Goal: Task Accomplishment & Management: Complete application form

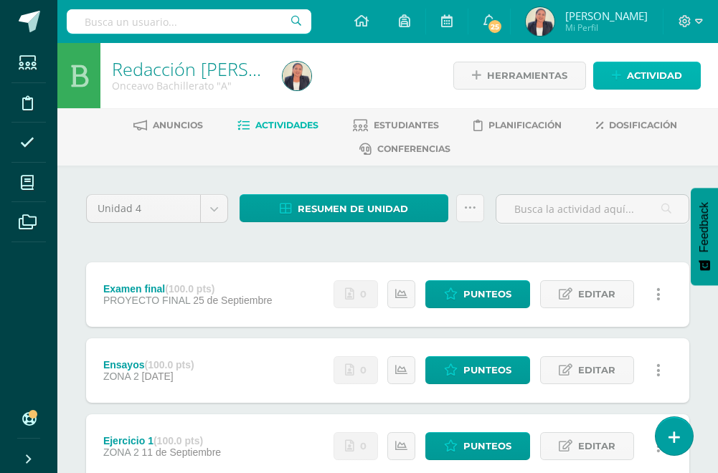
click at [639, 80] on span "Actividad" at bounding box center [654, 75] width 55 height 27
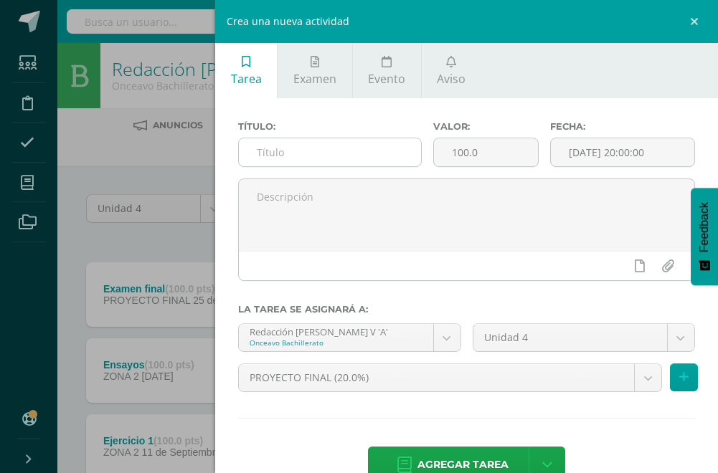
click at [351, 158] on input "text" at bounding box center [330, 152] width 182 height 28
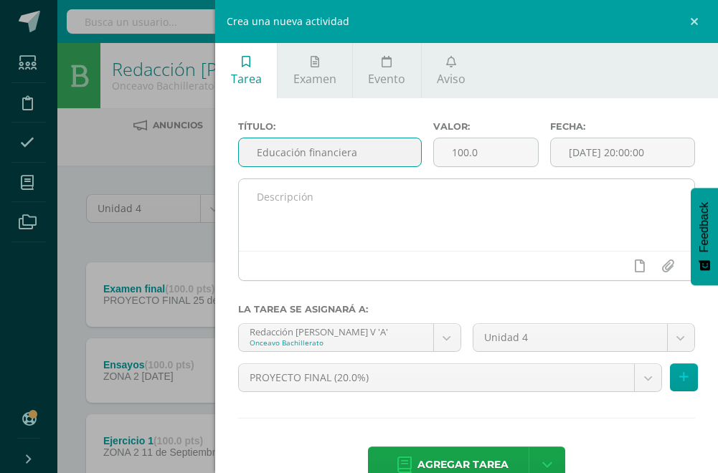
type input "Educación financiera"
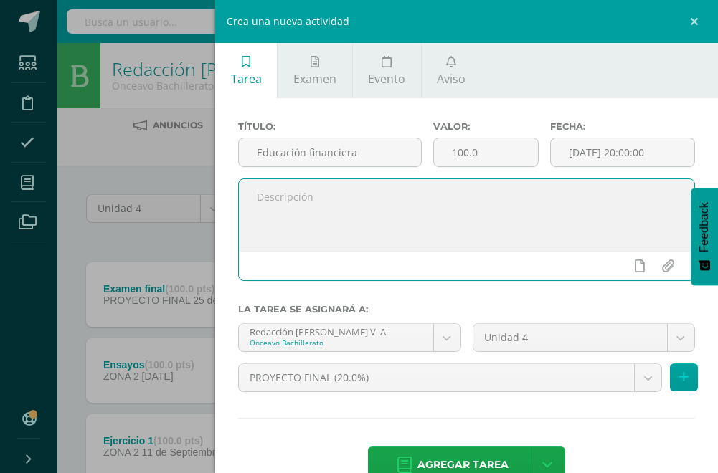
click at [356, 196] on textarea at bounding box center [466, 215] width 455 height 72
type textarea "Subir la captura de pantalla."
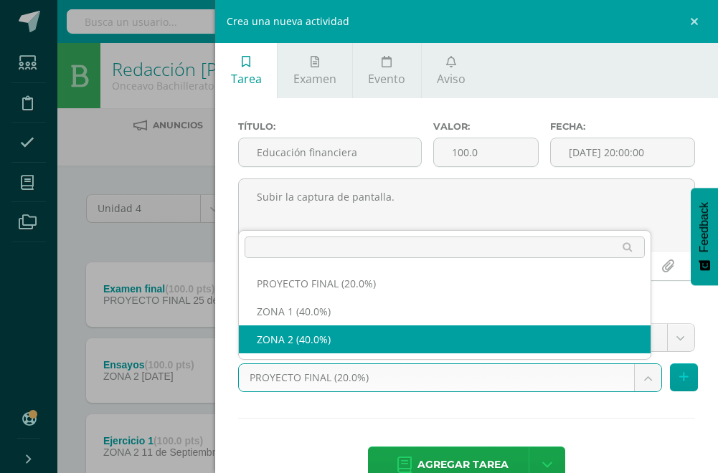
select select "29729"
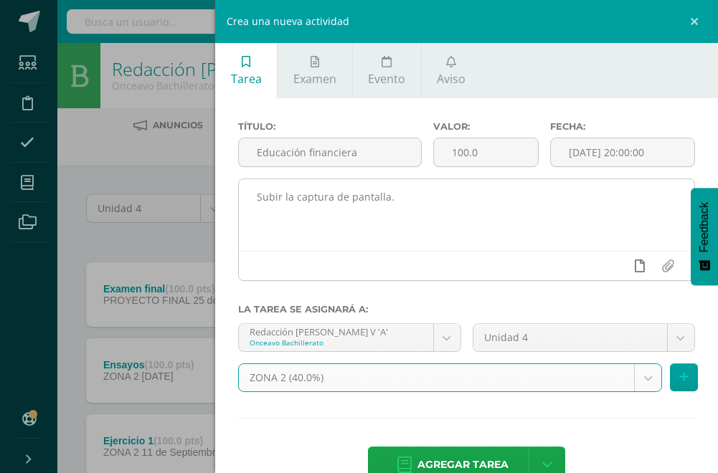
click at [634, 268] on icon at bounding box center [639, 265] width 10 height 13
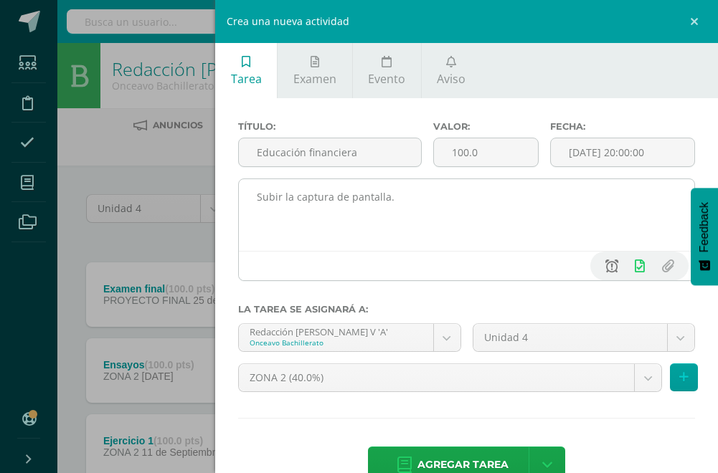
click at [605, 265] on icon at bounding box center [611, 265] width 13 height 13
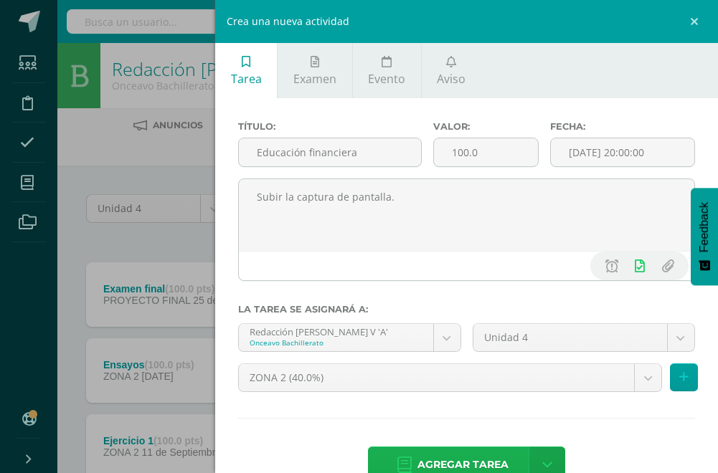
click at [445, 457] on span "Agregar tarea" at bounding box center [462, 464] width 91 height 35
